Goal: Information Seeking & Learning: Check status

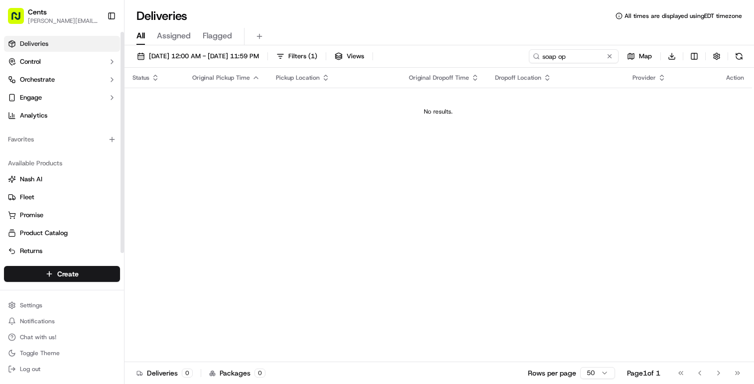
click at [356, 237] on div "Status Original Pickup Time Pickup Location Original Dropoff Time Dropoff Locat…" at bounding box center [439, 215] width 628 height 294
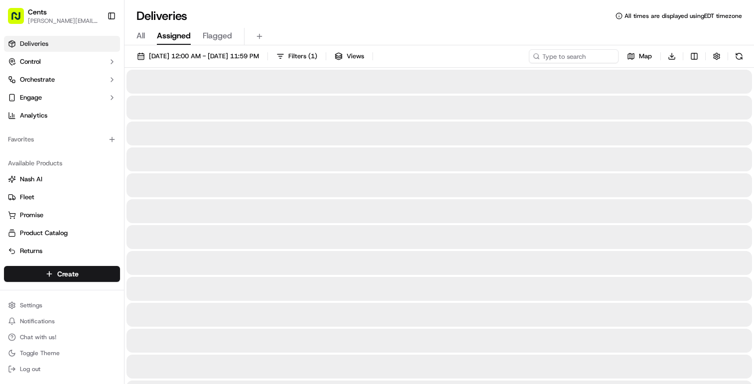
click at [184, 36] on span "Assigned" at bounding box center [174, 36] width 34 height 12
click at [140, 37] on span "All" at bounding box center [140, 36] width 8 height 12
click at [188, 52] on span "[DATE] 12:00 AM - [DATE] 11:59 PM" at bounding box center [204, 56] width 110 height 9
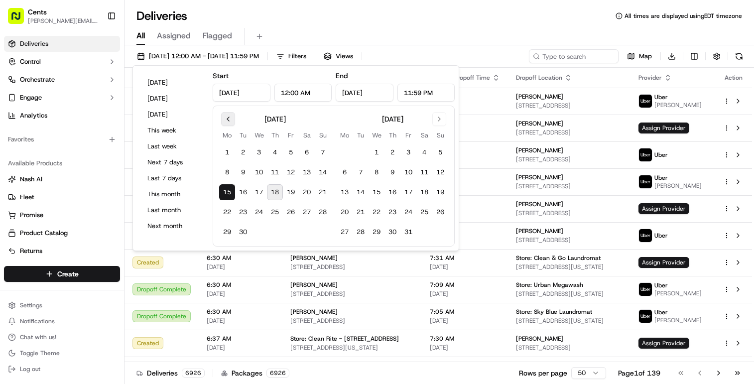
click at [224, 118] on button "Go to previous month" at bounding box center [228, 119] width 14 height 14
click at [287, 148] on button "1" at bounding box center [291, 152] width 16 height 16
type input "[DATE]"
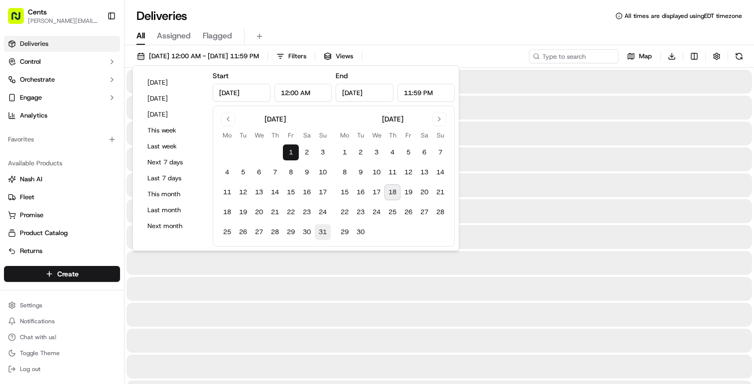
click at [320, 237] on button "31" at bounding box center [323, 232] width 16 height 16
type input "[DATE]"
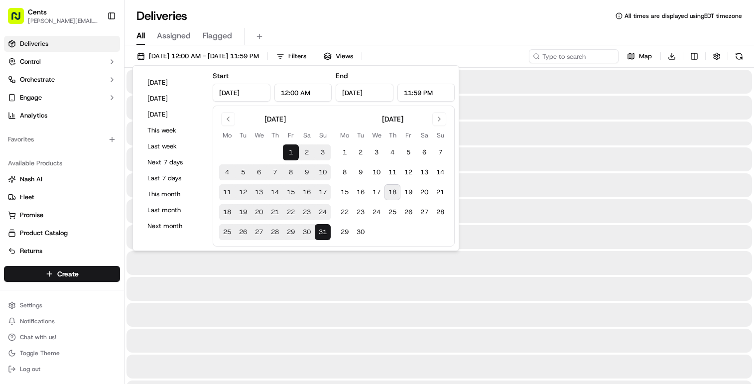
click at [315, 25] on div "All Assigned Flagged" at bounding box center [440, 34] width 630 height 21
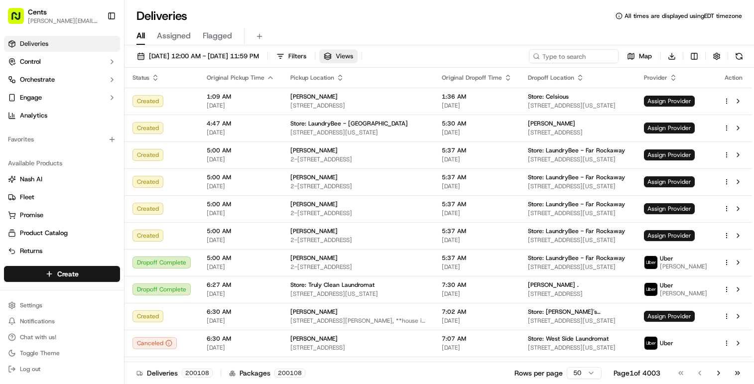
click at [353, 58] on span "Views" at bounding box center [344, 56] width 17 height 9
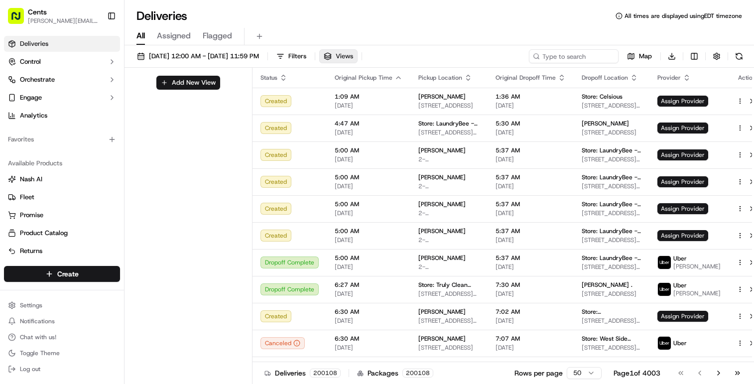
click at [353, 58] on span "Views" at bounding box center [344, 56] width 17 height 9
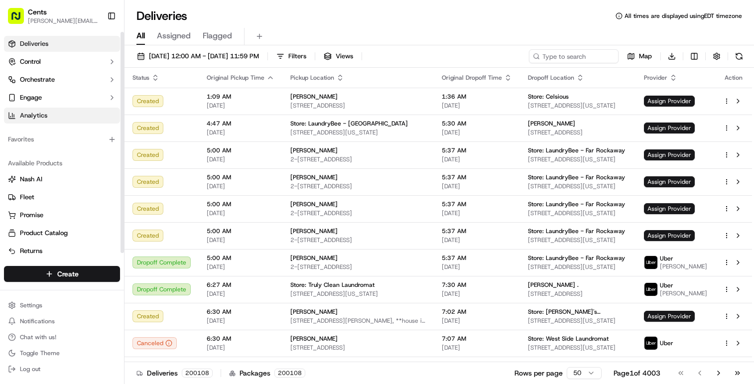
click at [80, 115] on link "Analytics" at bounding box center [62, 116] width 116 height 16
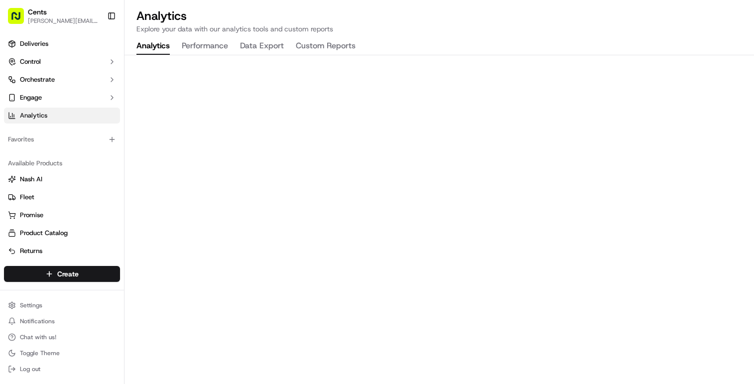
click at [259, 50] on button "Data Export" at bounding box center [262, 46] width 44 height 17
click at [211, 47] on button "Performance" at bounding box center [205, 46] width 46 height 17
